Goal: Transaction & Acquisition: Obtain resource

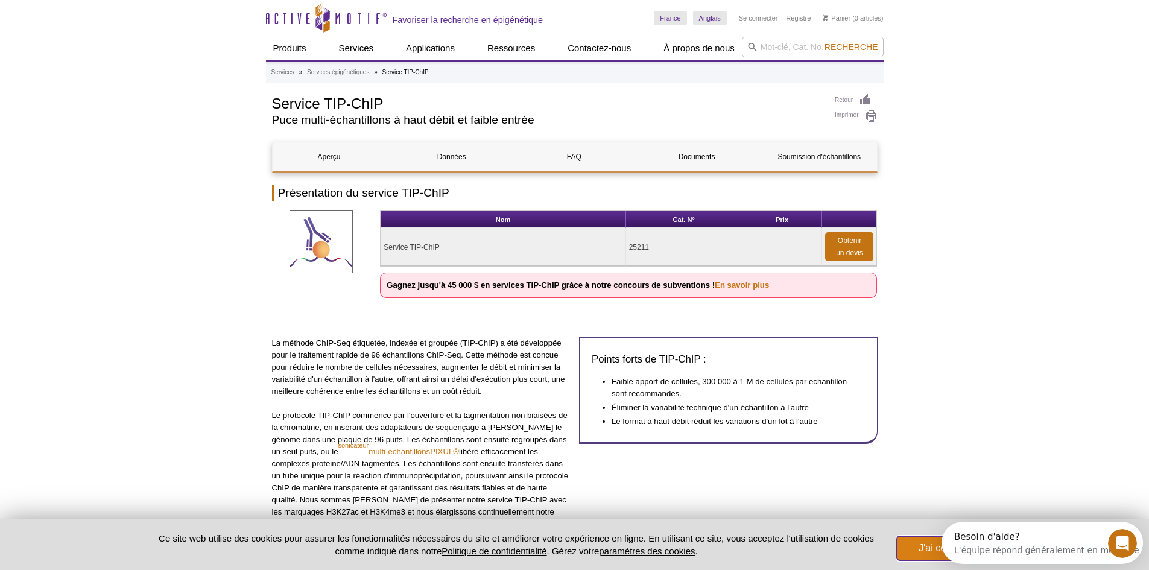
click at [908, 554] on button "J'ai compris!" at bounding box center [945, 548] width 96 height 24
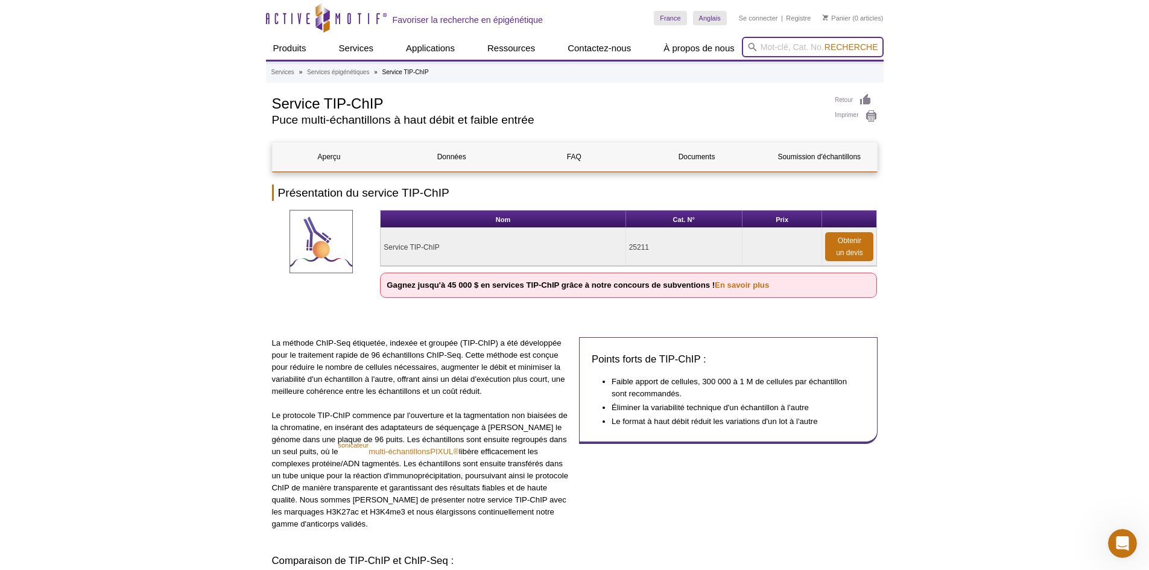
click at [777, 49] on input "search" at bounding box center [813, 47] width 142 height 21
type input "25245"
click at [821, 42] on button "Recherche" at bounding box center [851, 47] width 61 height 11
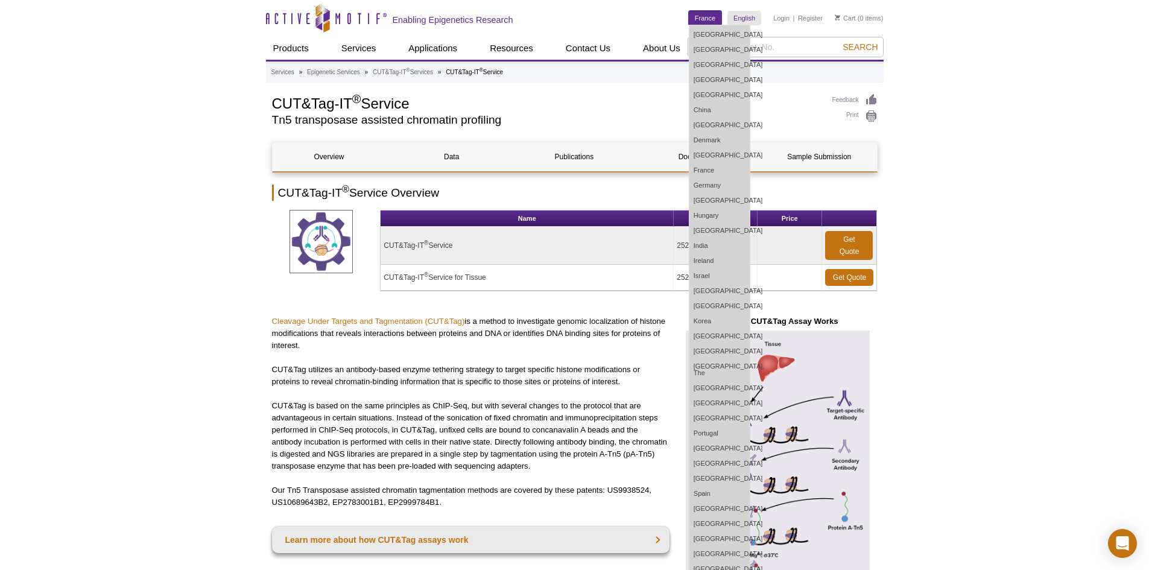
click at [696, 21] on link "France" at bounding box center [705, 18] width 33 height 14
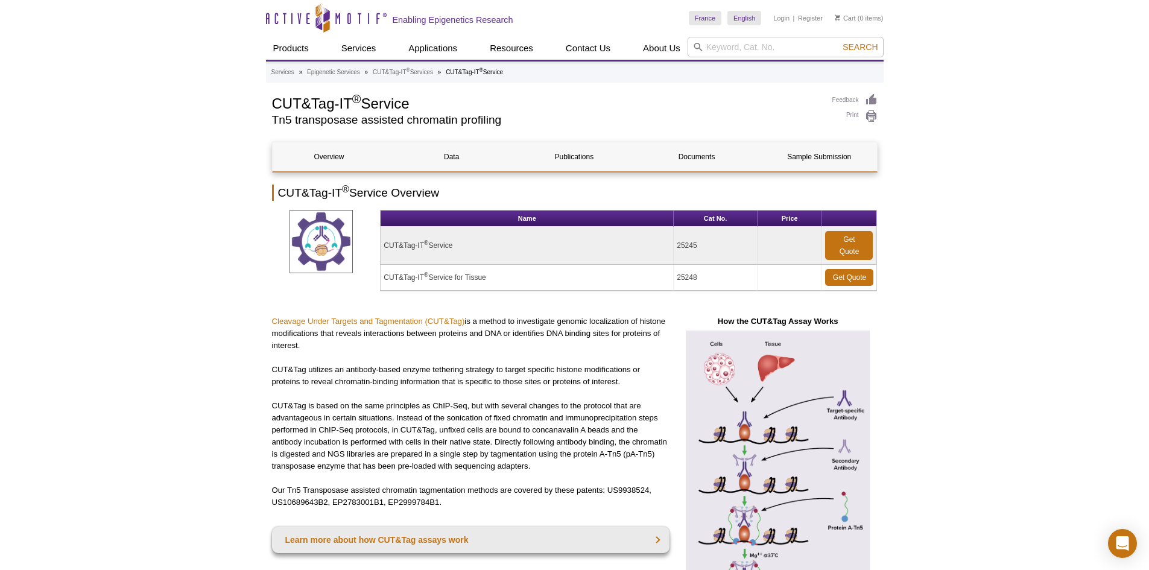
click at [417, 236] on td "CUT&Tag-IT ® Service" at bounding box center [527, 246] width 293 height 38
click at [843, 251] on link "Get Quote" at bounding box center [849, 245] width 48 height 29
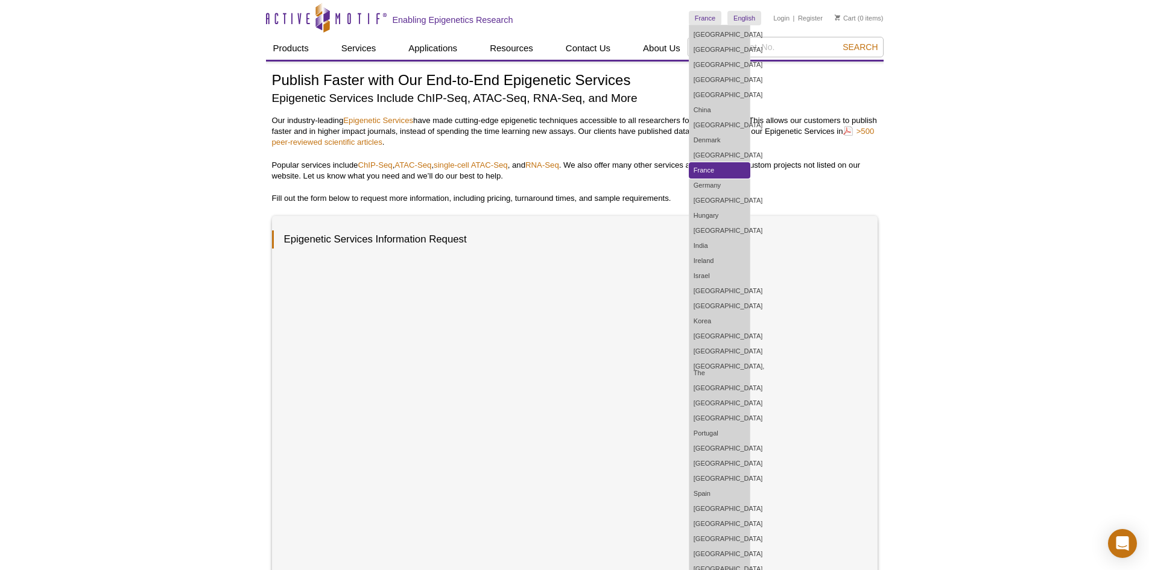
click at [724, 171] on link "France" at bounding box center [719, 170] width 60 height 15
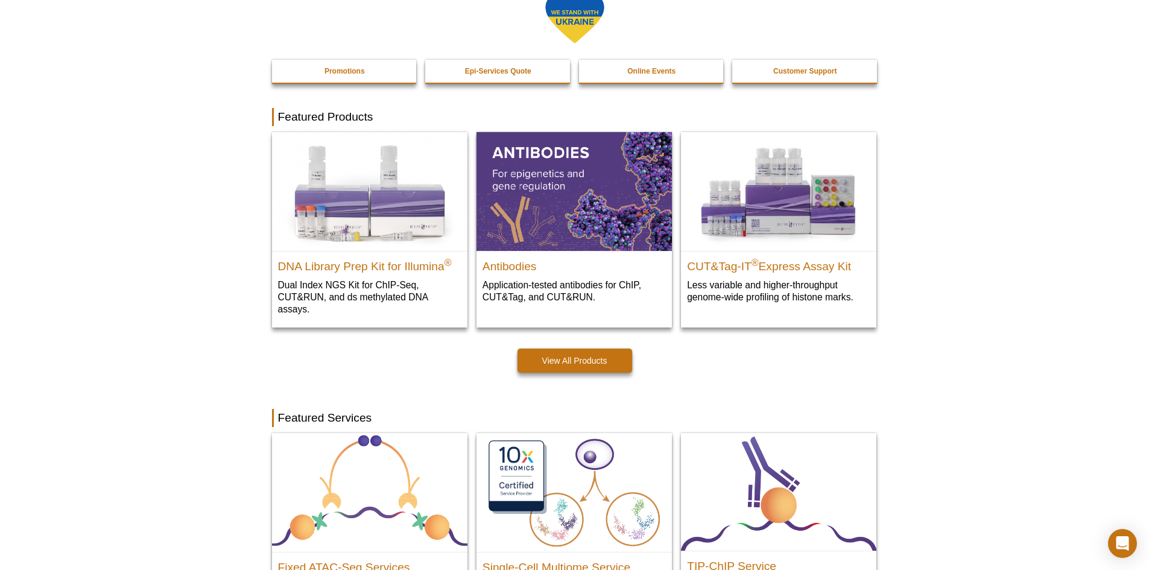
scroll to position [181, 0]
